Goal: Use online tool/utility

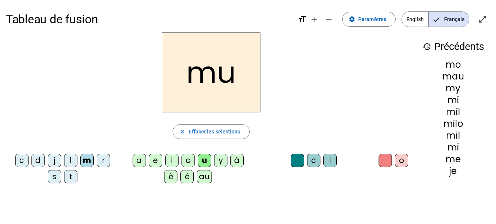
scroll to position [20, 0]
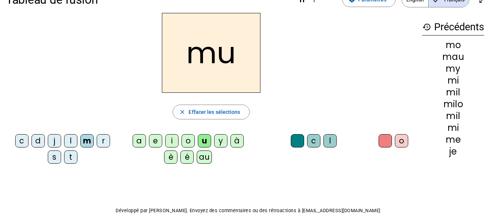
click at [103, 141] on div "r" at bounding box center [103, 140] width 13 height 13
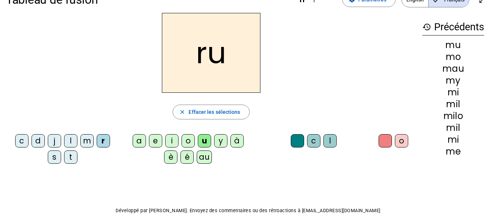
click at [68, 158] on div "t" at bounding box center [70, 157] width 13 height 13
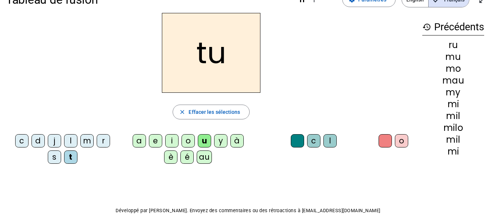
click at [37, 142] on div "d" at bounding box center [37, 140] width 13 height 13
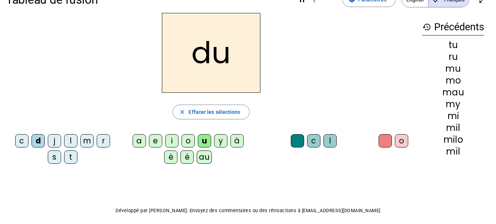
click at [156, 142] on div "e" at bounding box center [155, 140] width 13 height 13
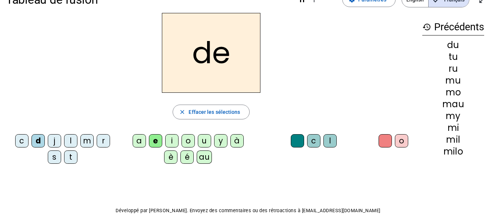
click at [52, 140] on div "j" at bounding box center [54, 140] width 13 height 13
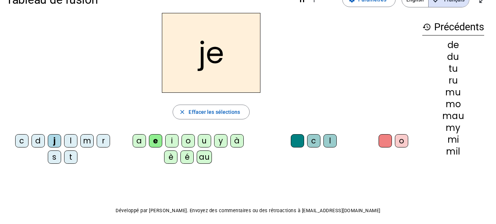
click at [371, 203] on div "Tableau de fusion format_size add remove settings Paramètres English Français o…" at bounding box center [248, 117] width 496 height 274
click at [74, 138] on div "l" at bounding box center [70, 140] width 13 height 13
click at [71, 159] on div "t" at bounding box center [70, 157] width 13 height 13
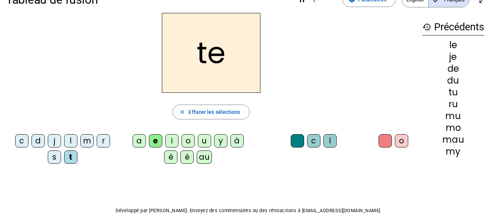
click at [206, 138] on div "u" at bounding box center [204, 140] width 13 height 13
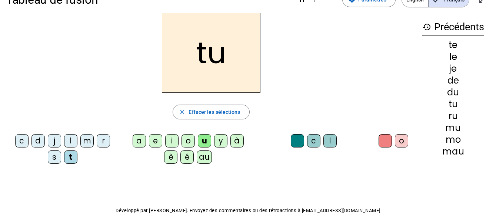
click at [184, 160] on div "é" at bounding box center [186, 157] width 13 height 13
click at [63, 215] on p "Développé par [PERSON_NAME]. Envoyez des commentaires ou des rétroactions à [EM…" at bounding box center [248, 211] width 484 height 9
click at [104, 143] on div "r" at bounding box center [103, 140] width 13 height 13
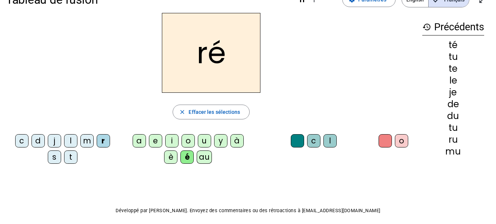
click at [84, 142] on div "m" at bounding box center [86, 140] width 13 height 13
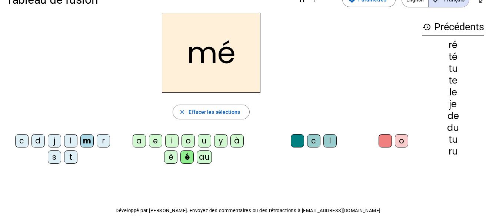
click at [203, 142] on div "u" at bounding box center [204, 140] width 13 height 13
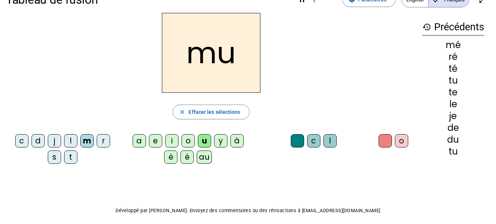
click at [68, 144] on div "l" at bounding box center [70, 140] width 13 height 13
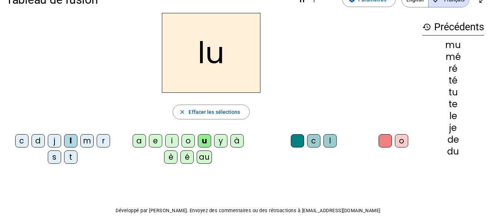
click at [55, 143] on div "j" at bounding box center [54, 140] width 13 height 13
click at [198, 160] on div "au" at bounding box center [204, 157] width 15 height 13
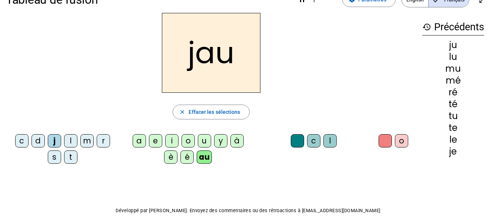
click at [84, 142] on div "m" at bounding box center [86, 140] width 13 height 13
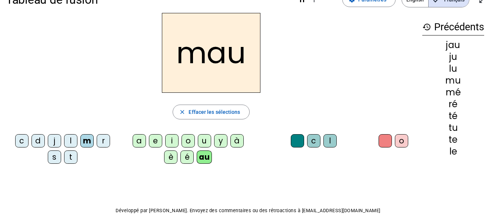
click at [172, 140] on div "i" at bounding box center [171, 140] width 13 height 13
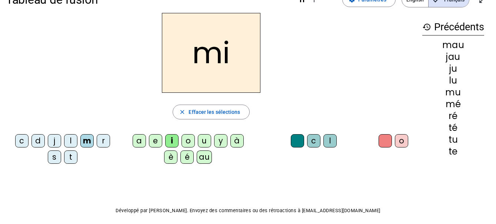
click at [329, 143] on div "l" at bounding box center [329, 140] width 13 height 13
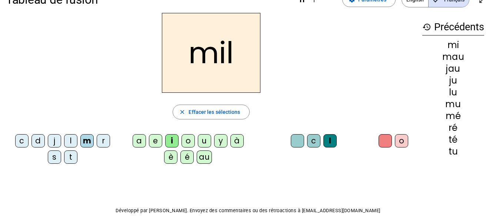
click at [53, 154] on div "s" at bounding box center [54, 157] width 13 height 13
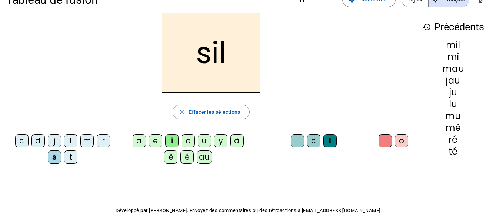
click at [179, 62] on h2 "sil" at bounding box center [211, 53] width 99 height 80
click at [400, 141] on div "o" at bounding box center [401, 140] width 13 height 13
